Goal: Check status: Check status

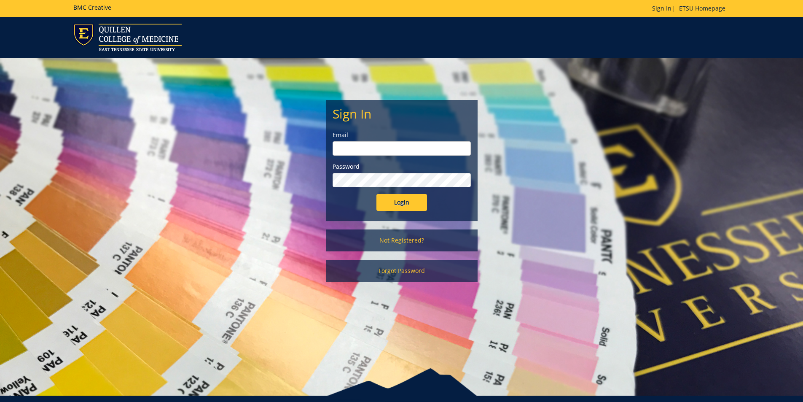
type input "[EMAIL_ADDRESS][DOMAIN_NAME]"
click at [408, 204] on input "Login" at bounding box center [402, 202] width 51 height 17
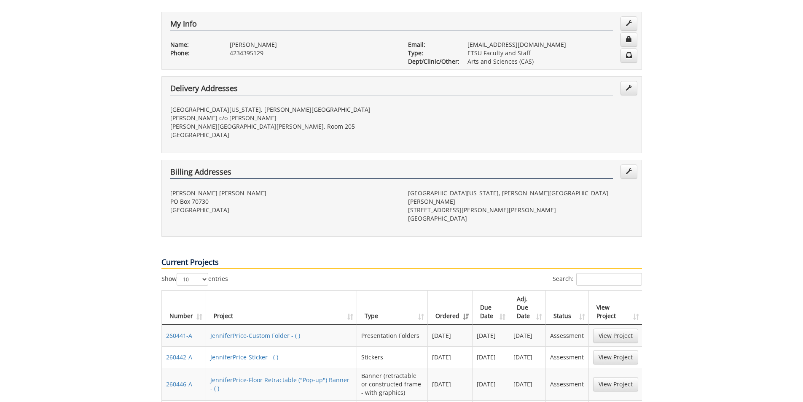
scroll to position [211, 0]
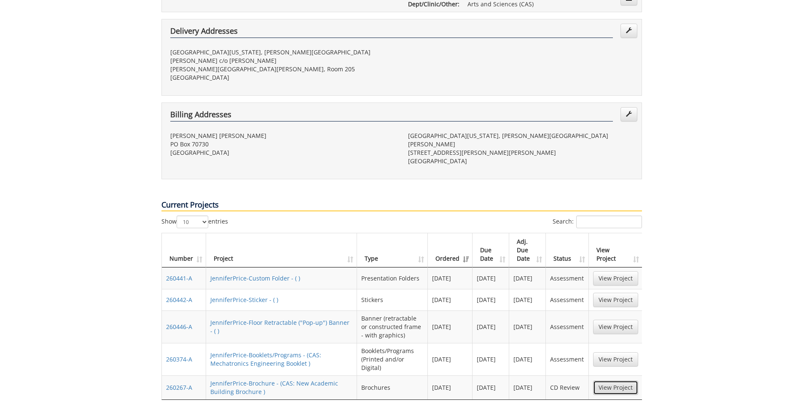
click at [613, 380] on link "View Project" at bounding box center [615, 387] width 45 height 14
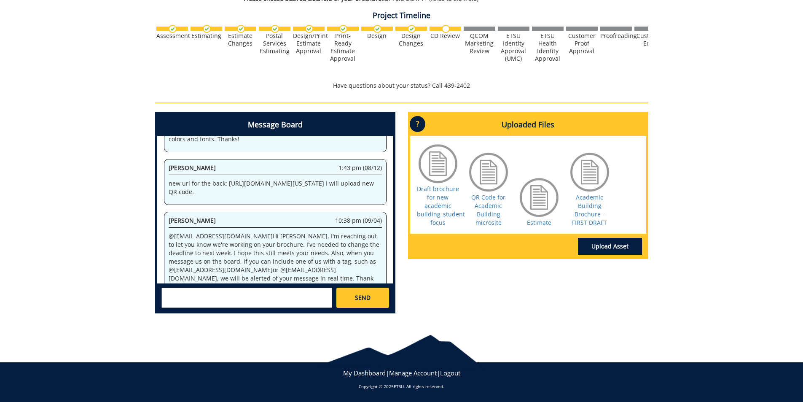
scroll to position [243, 0]
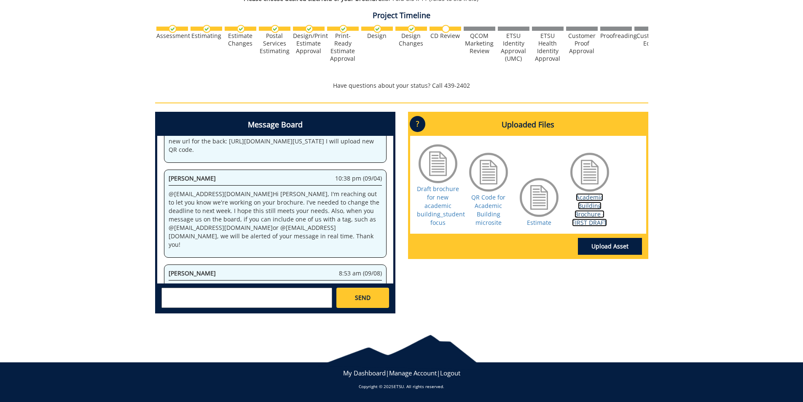
click at [586, 212] on link "Academic Building Brochure - FIRST DRAFT" at bounding box center [589, 209] width 35 height 33
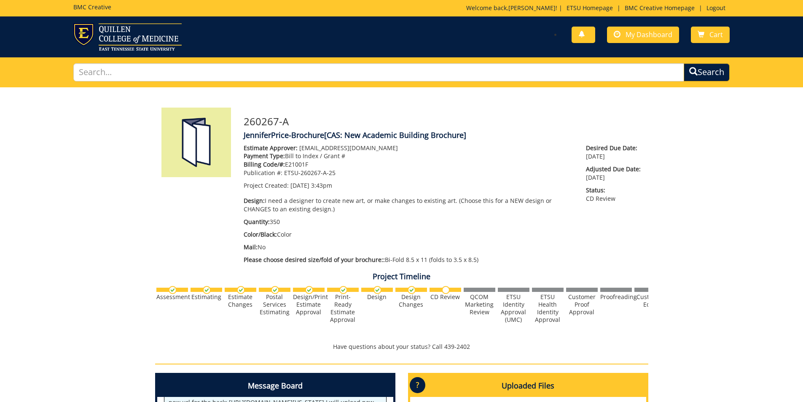
scroll to position [0, 0]
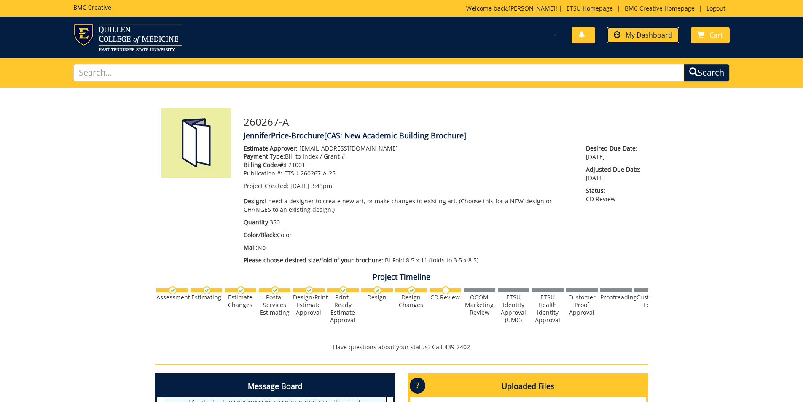
click at [647, 40] on link "My Dashboard" at bounding box center [643, 35] width 72 height 16
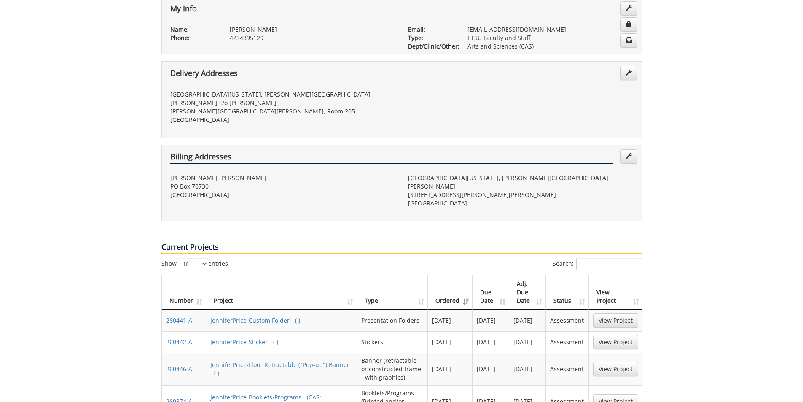
scroll to position [295, 0]
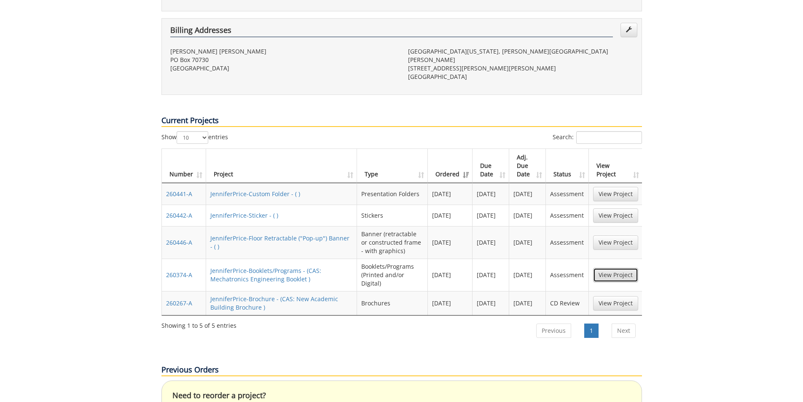
click at [619, 268] on link "View Project" at bounding box center [615, 275] width 45 height 14
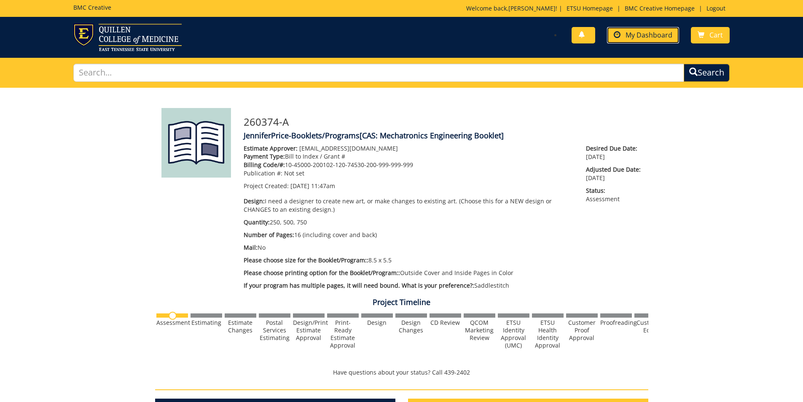
click at [637, 38] on span "My Dashboard" at bounding box center [649, 34] width 47 height 9
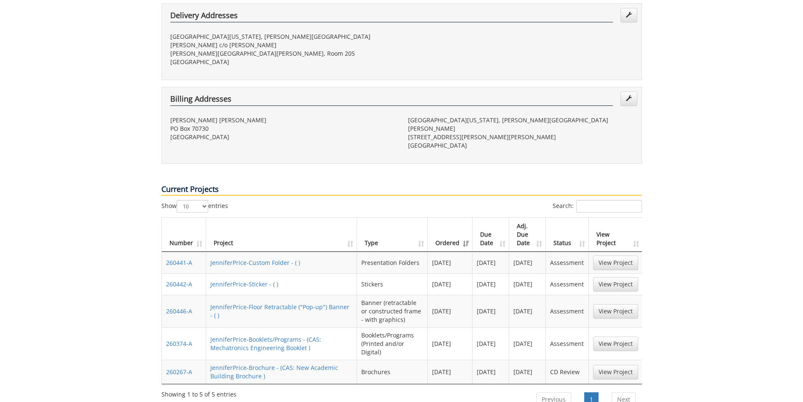
scroll to position [253, 0]
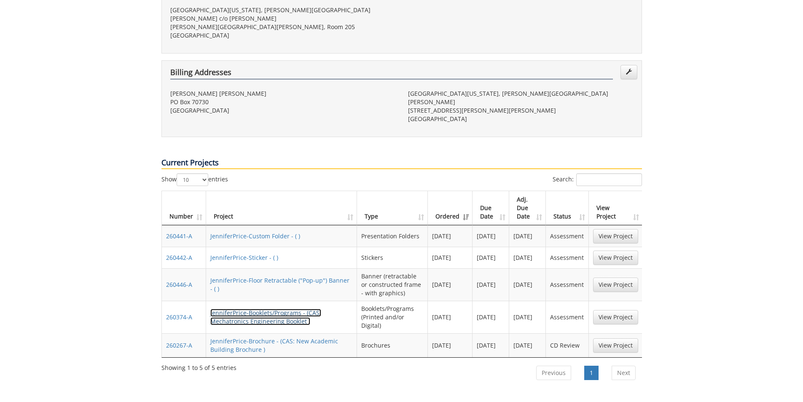
click at [283, 309] on link "JenniferPrice-Booklets/Programs - (CAS: Mechatronics Engineering Booklet )" at bounding box center [265, 317] width 111 height 16
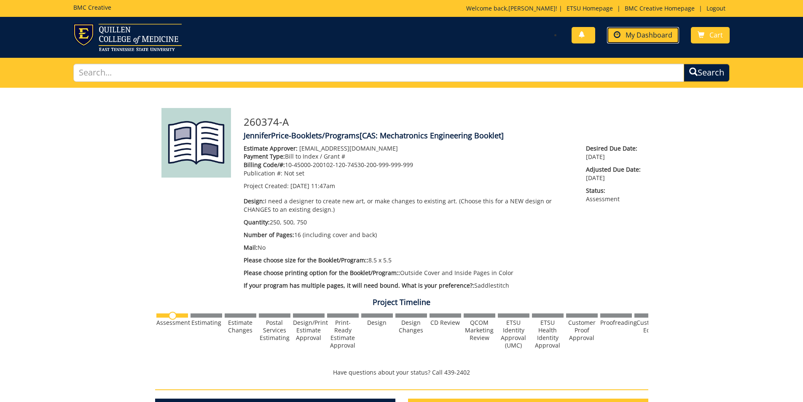
click at [669, 30] on link "My Dashboard" at bounding box center [643, 35] width 72 height 16
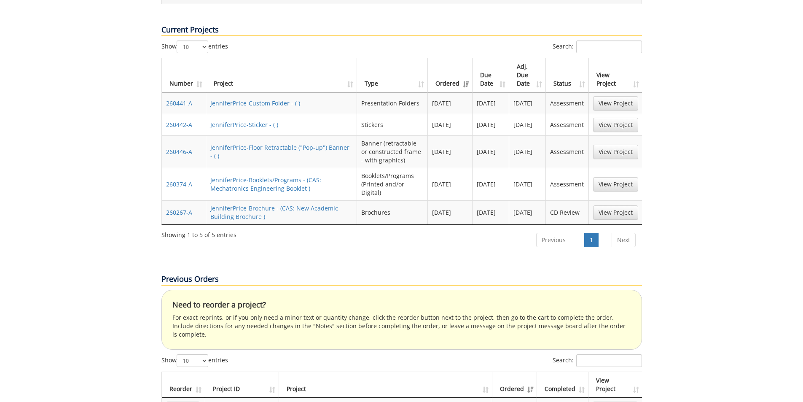
scroll to position [379, 0]
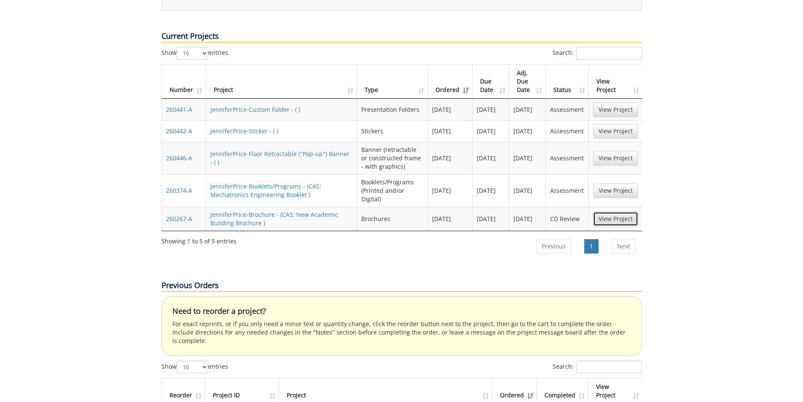
click at [627, 212] on link "View Project" at bounding box center [615, 219] width 45 height 14
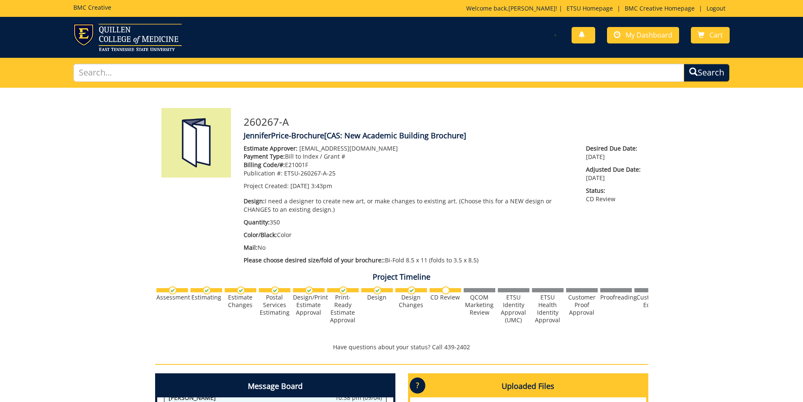
scroll to position [169, 0]
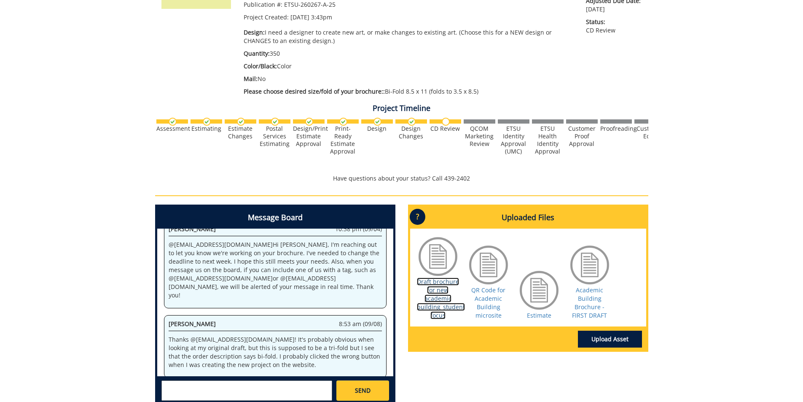
click at [432, 307] on link "Draft brochure for new academic building_student focus" at bounding box center [441, 298] width 48 height 42
